Goal: Information Seeking & Learning: Learn about a topic

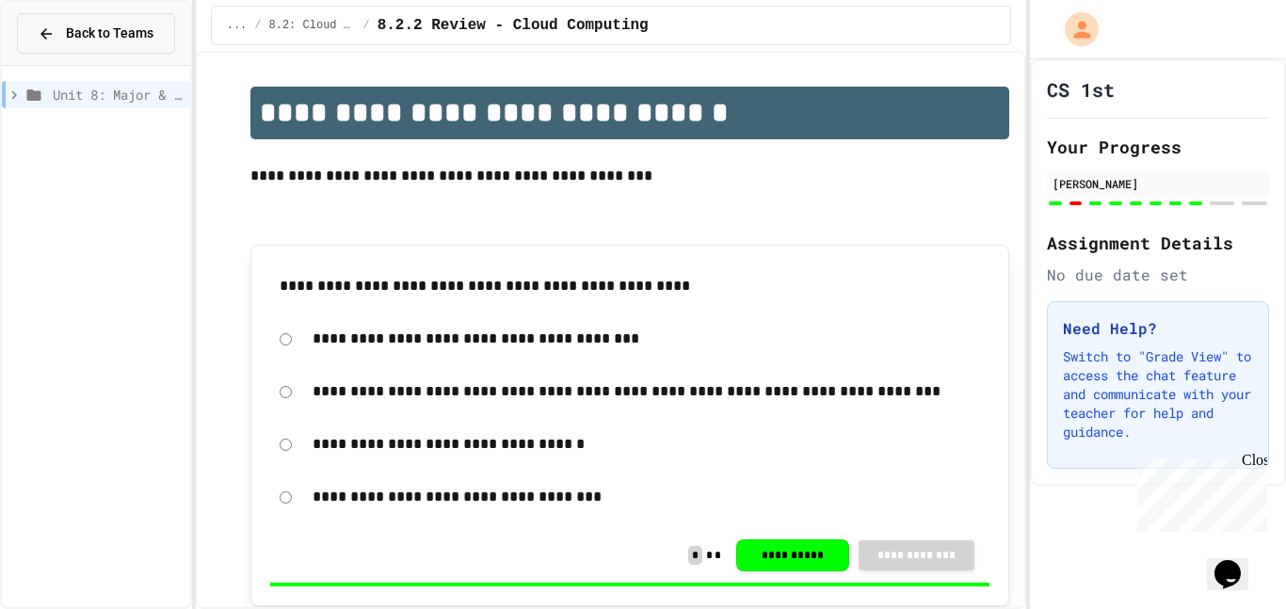
click at [49, 35] on icon at bounding box center [46, 33] width 17 height 17
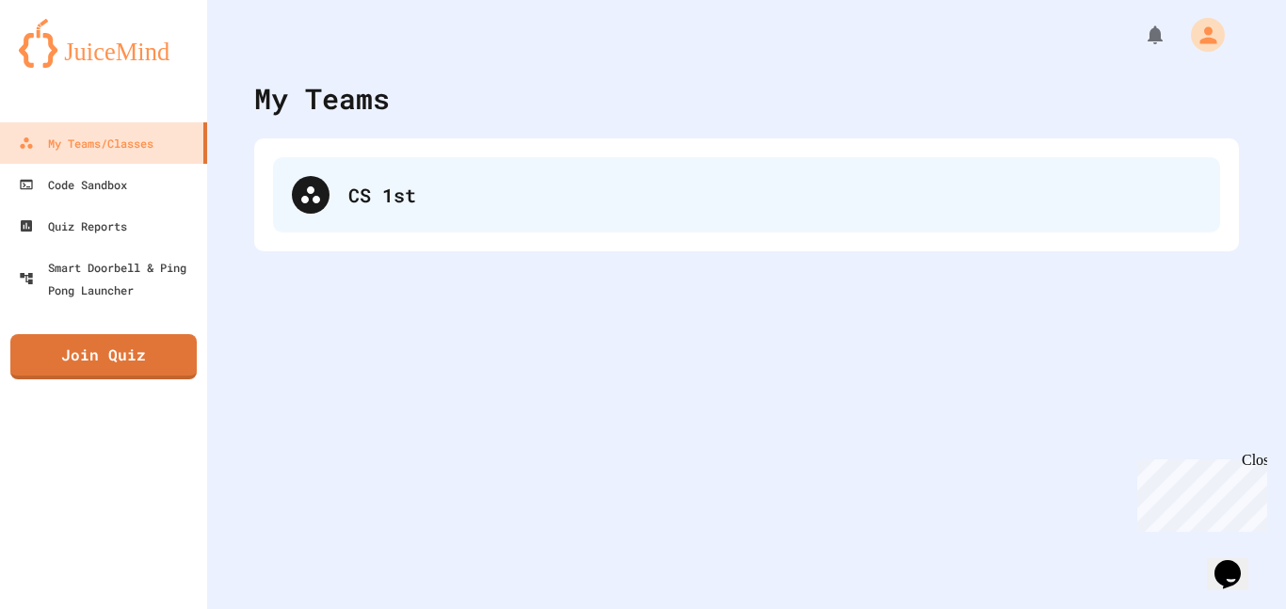
click at [571, 209] on div "CS 1st" at bounding box center [746, 194] width 947 height 75
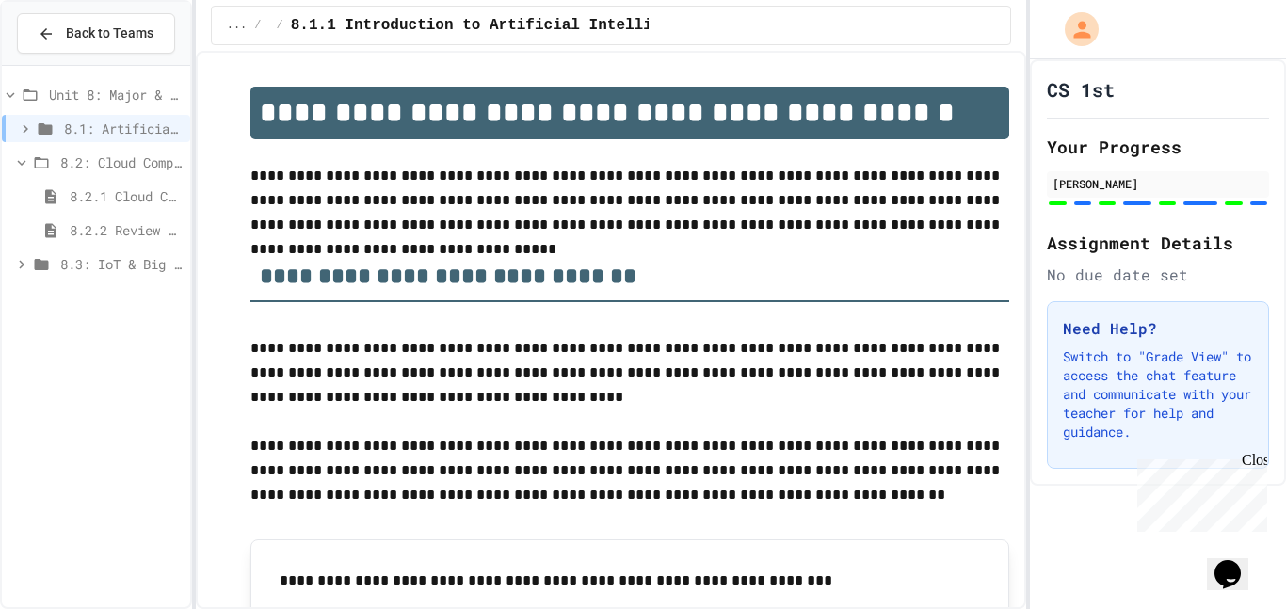
click at [98, 263] on span "8.3: IoT & Big Data" at bounding box center [121, 264] width 122 height 20
click at [108, 290] on span "8.3.1 The Internet of Things and Big Data: Our Connected Digital World" at bounding box center [126, 298] width 113 height 20
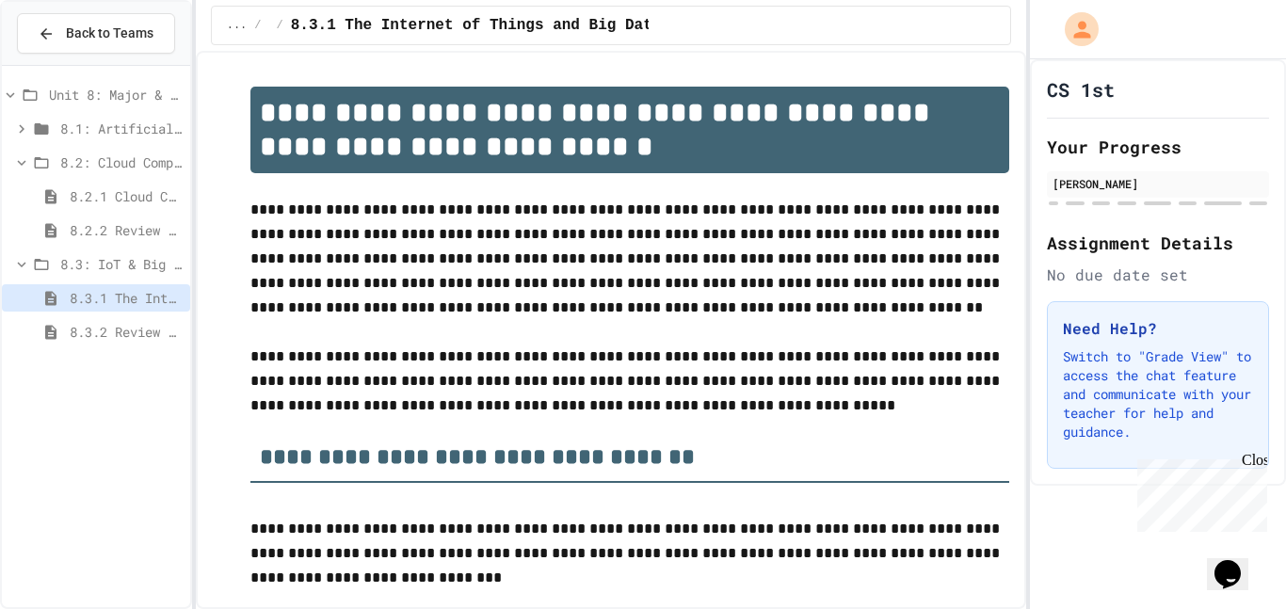
click at [47, 263] on icon at bounding box center [42, 264] width 14 height 11
click at [53, 231] on icon at bounding box center [51, 230] width 23 height 17
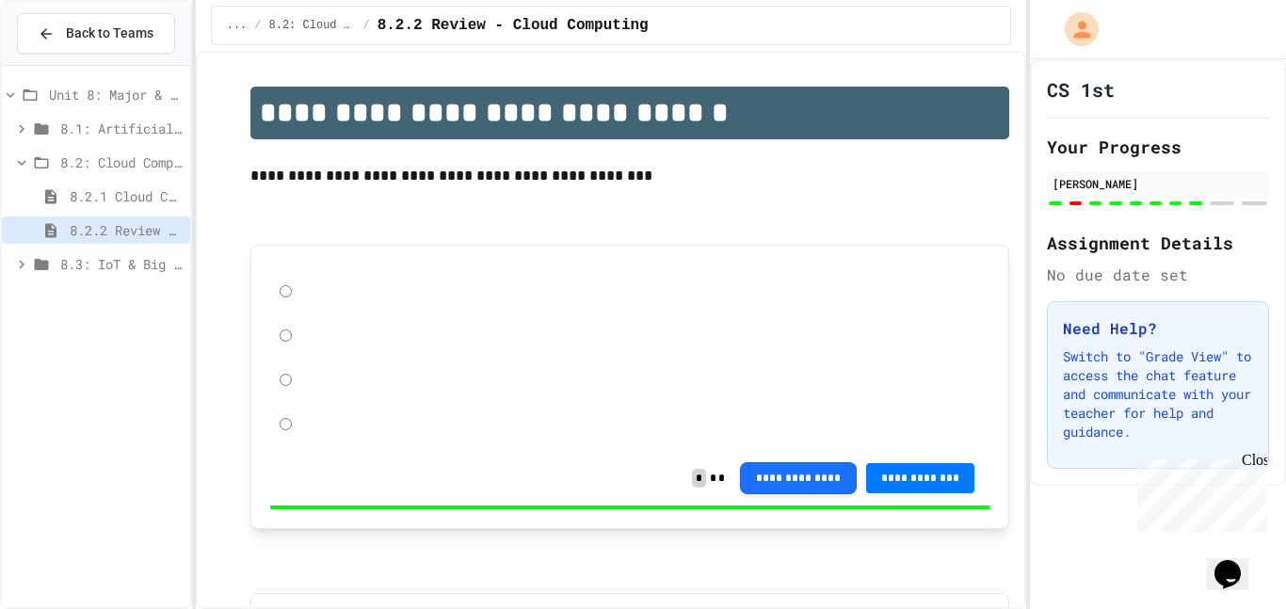
click at [40, 154] on icon at bounding box center [41, 162] width 23 height 17
